Goal: Task Accomplishment & Management: Use online tool/utility

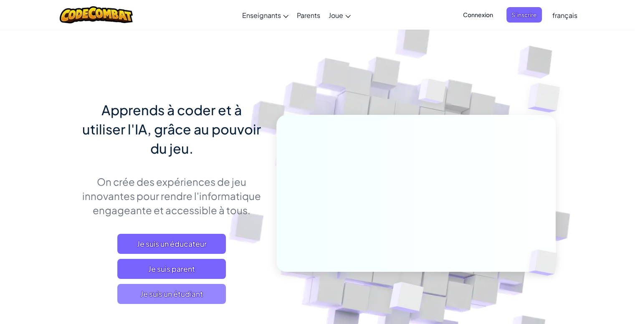
click at [190, 293] on span "Je suis un étudiant" at bounding box center [171, 294] width 109 height 20
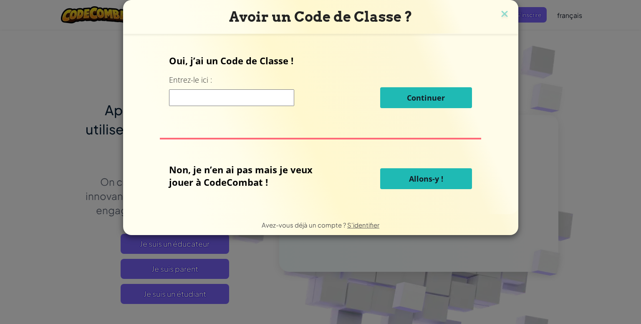
click at [254, 97] on input at bounding box center [231, 97] width 125 height 17
click at [423, 172] on button "Allons-y !" at bounding box center [426, 178] width 92 height 21
click at [416, 176] on span "Allons-y !" at bounding box center [426, 179] width 34 height 10
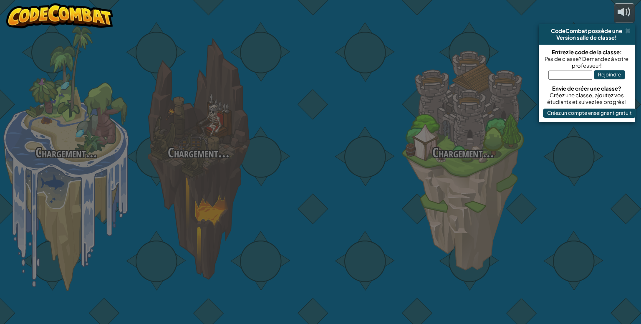
click at [416, 176] on div "Chargement... Chargement... Chargement... Chargement... Chargement... Chargemen…" at bounding box center [320, 162] width 641 height 324
select select "fr"
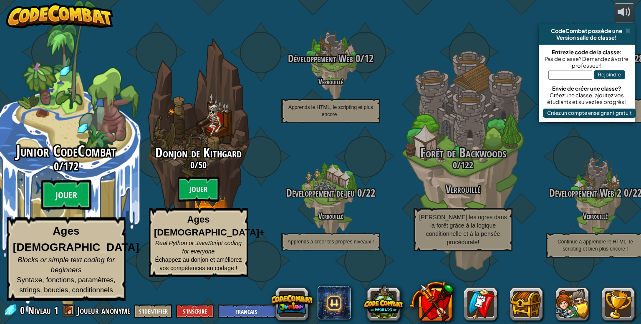
click at [75, 149] on div "Junior CodeCombat 0 / 172 Jouer Ages [DEMOGRAPHIC_DATA] Blocks or simple text c…" at bounding box center [66, 159] width 159 height 318
select select "fr"
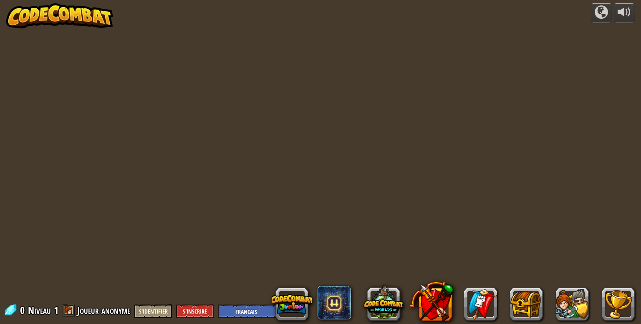
select select "fr"
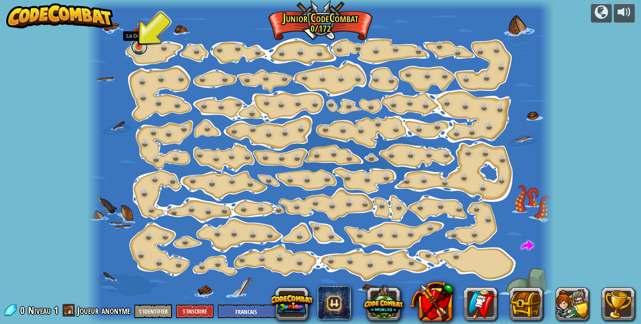
click at [136, 47] on link at bounding box center [139, 46] width 17 height 17
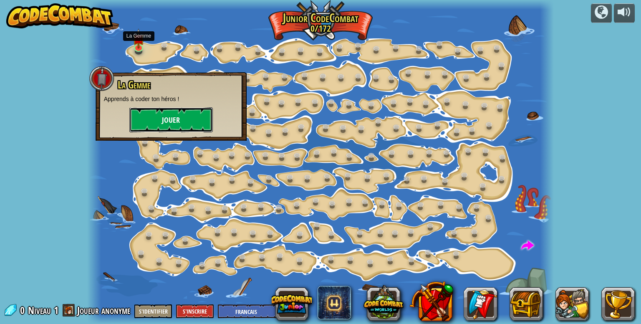
click at [175, 121] on button "Jouer" at bounding box center [170, 119] width 83 height 25
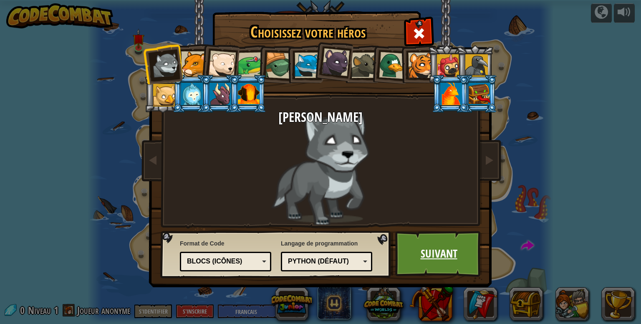
click at [438, 252] on link "Suivant" at bounding box center [438, 254] width 87 height 46
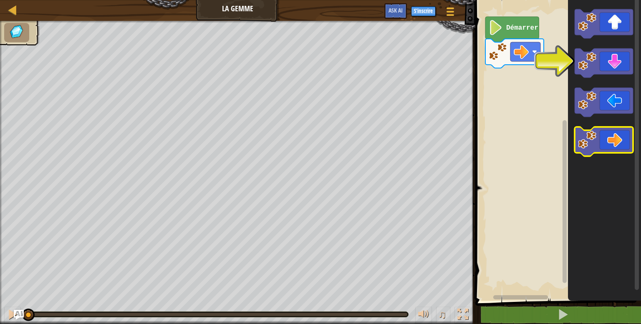
click at [610, 147] on icon "Espace de travail de Blocky" at bounding box center [604, 141] width 58 height 29
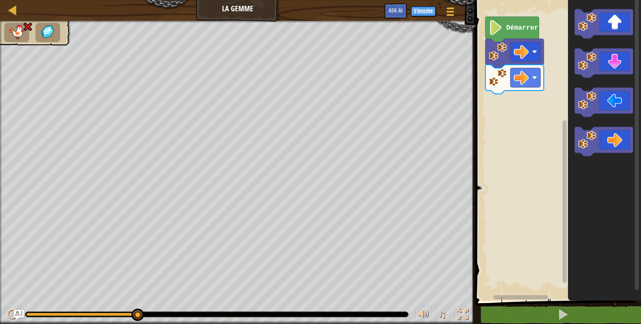
select select "fr"
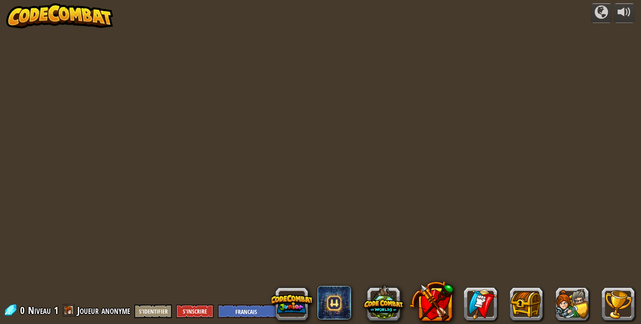
select select "fr"
